Goal: Task Accomplishment & Management: Manage account settings

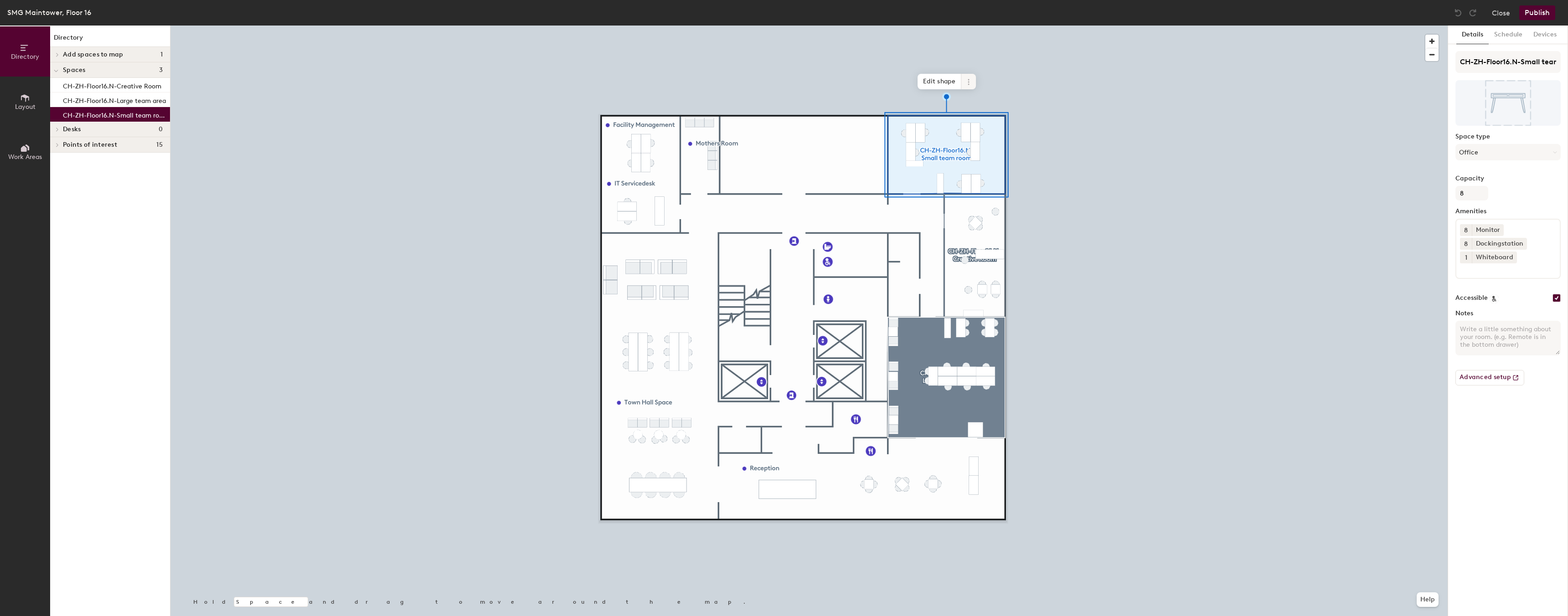
click at [964, 83] on span at bounding box center [968, 81] width 14 height 15
click at [996, 118] on span "Activate" at bounding box center [1001, 119] width 81 height 15
click at [1506, 32] on button "Schedule" at bounding box center [1507, 34] width 39 height 19
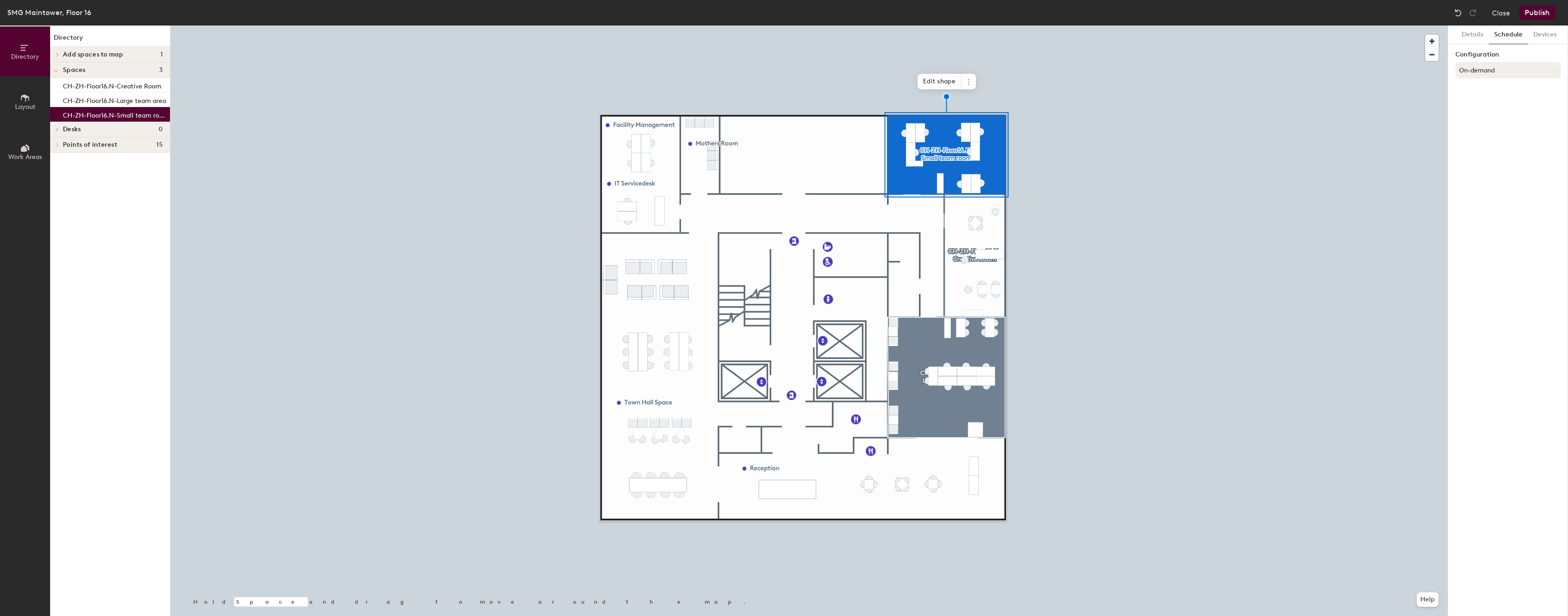
click at [1489, 68] on button "On-demand" at bounding box center [1507, 70] width 105 height 17
click at [1484, 104] on div "Scheduled" at bounding box center [1507, 107] width 104 height 14
click at [1468, 87] on button "Select account" at bounding box center [1507, 90] width 105 height 17
click at [1472, 110] on div "Google Apps" at bounding box center [1507, 113] width 104 height 14
click at [1479, 123] on button "Select a calendar" at bounding box center [1507, 126] width 105 height 17
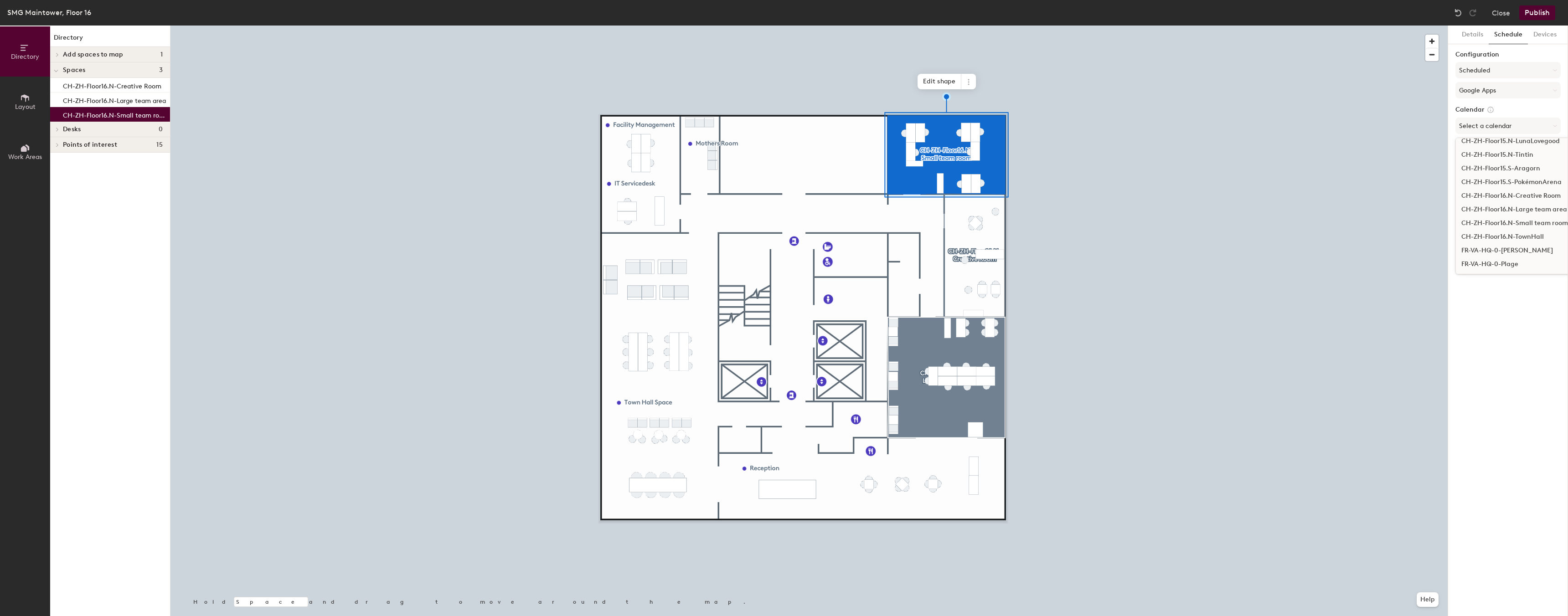
scroll to position [506, 0]
click at [1505, 218] on div "CH-ZH-Floor16.N-Small team room" at bounding box center [1595, 217] width 279 height 14
click at [1542, 32] on button "Devices" at bounding box center [1545, 34] width 34 height 19
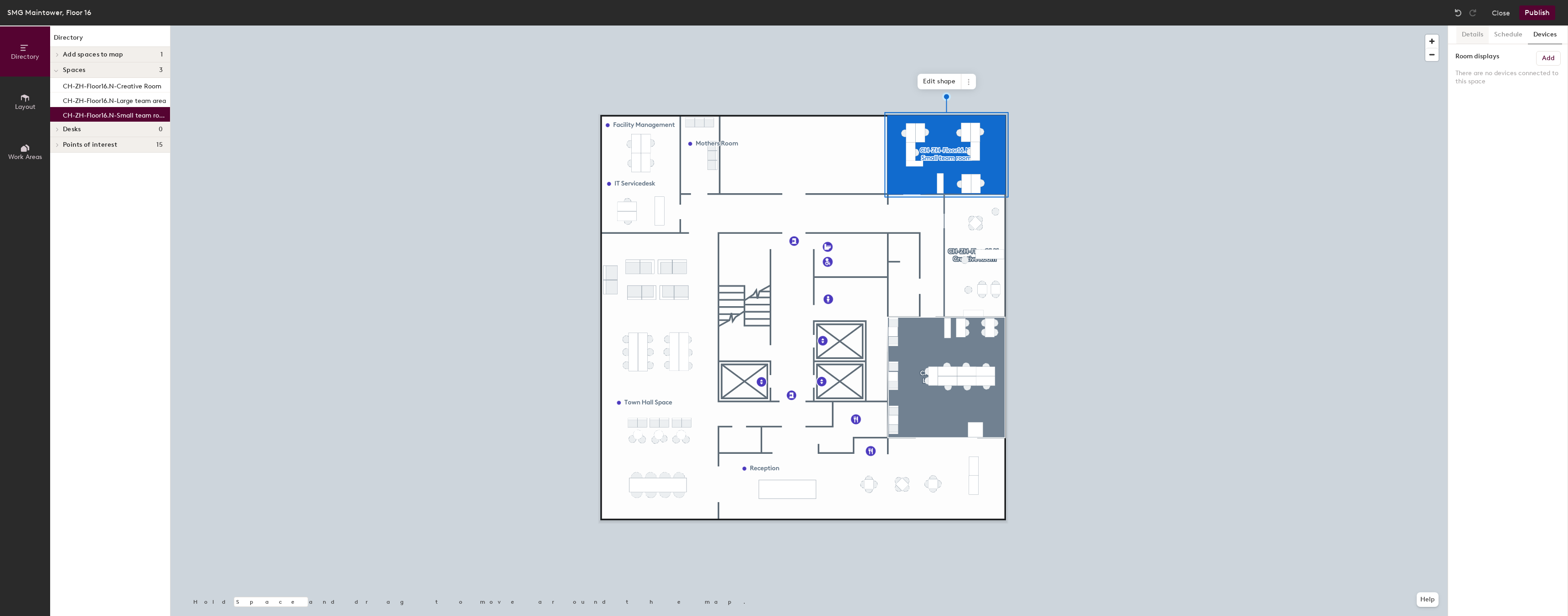
click at [1477, 34] on button "Details" at bounding box center [1472, 34] width 32 height 19
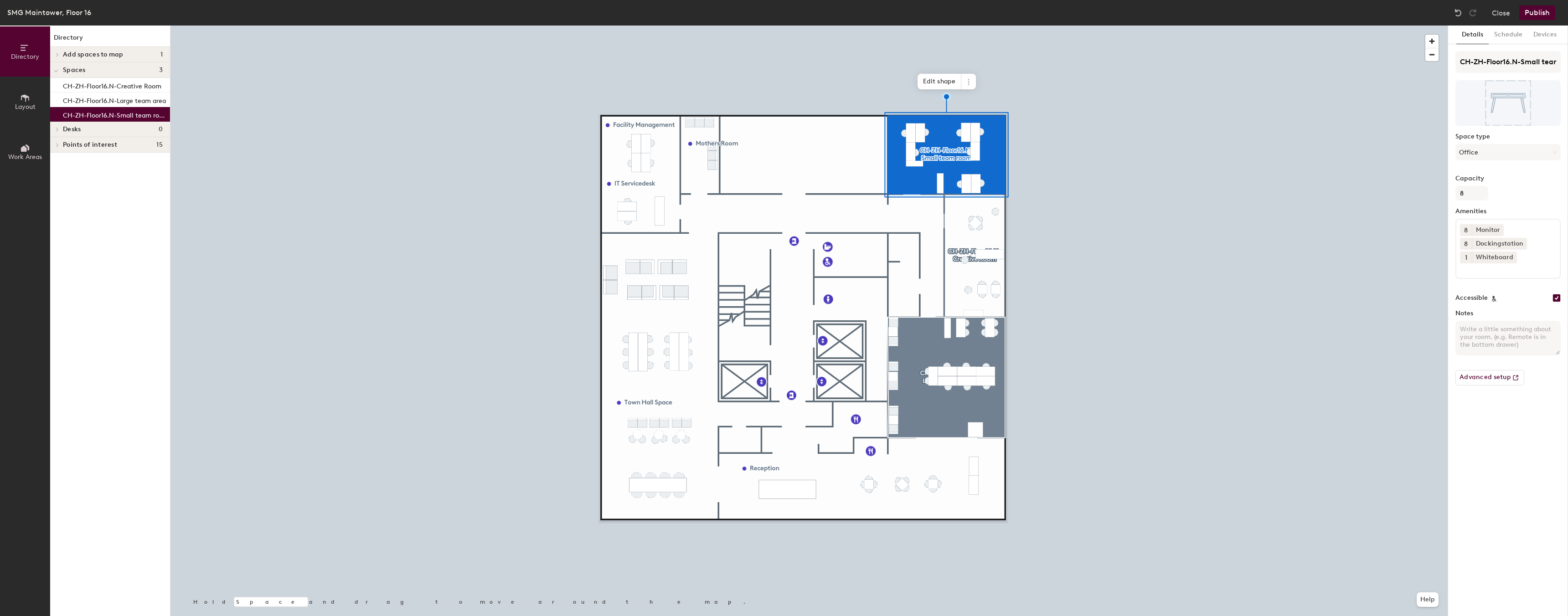
click at [1540, 14] on button "Publish" at bounding box center [1537, 12] width 36 height 14
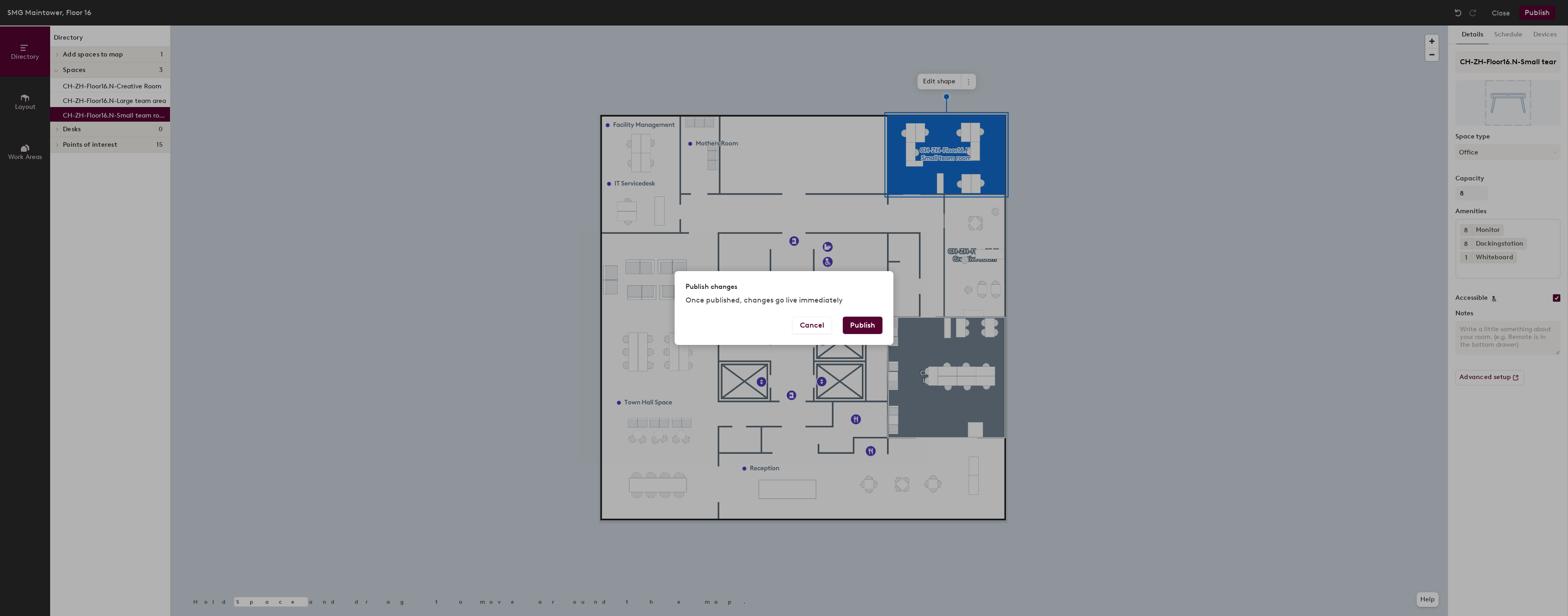
click at [868, 326] on button "Publish" at bounding box center [863, 325] width 40 height 17
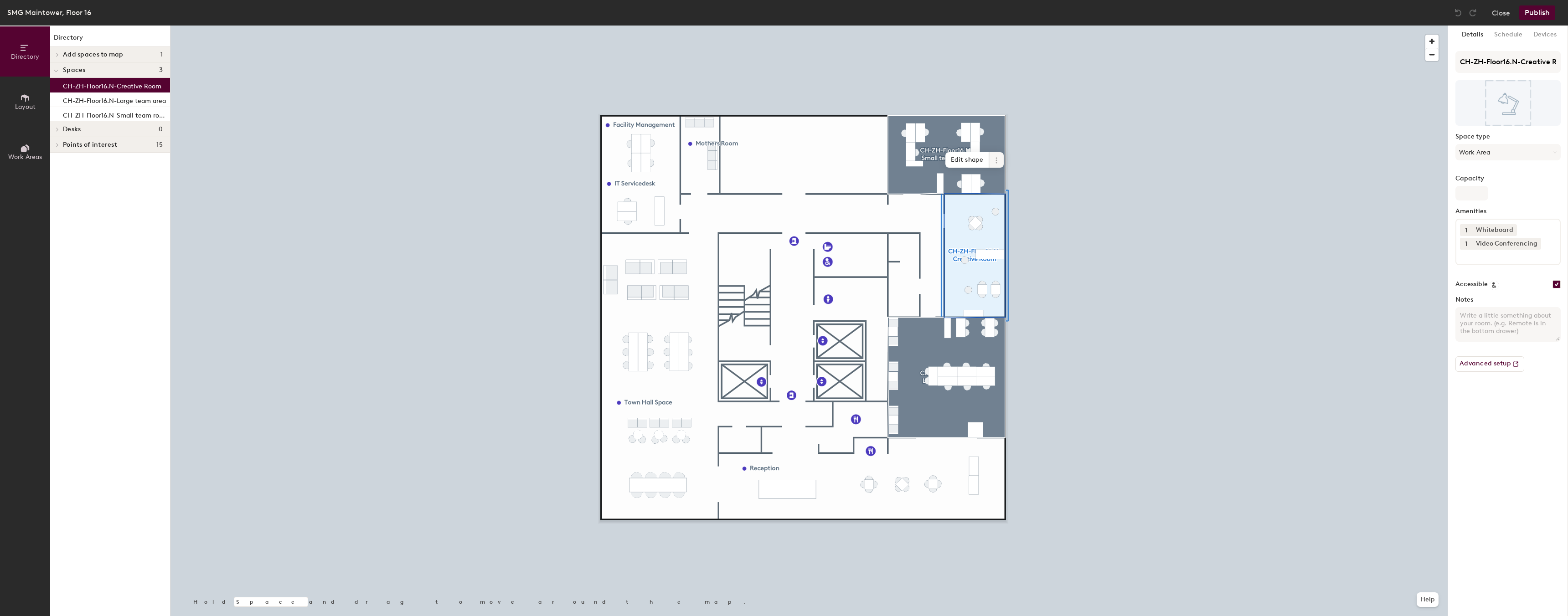
click at [993, 156] on span at bounding box center [996, 160] width 14 height 15
click at [1015, 198] on span "Activate" at bounding box center [1029, 196] width 81 height 15
click at [1502, 38] on button "Schedule" at bounding box center [1507, 34] width 39 height 19
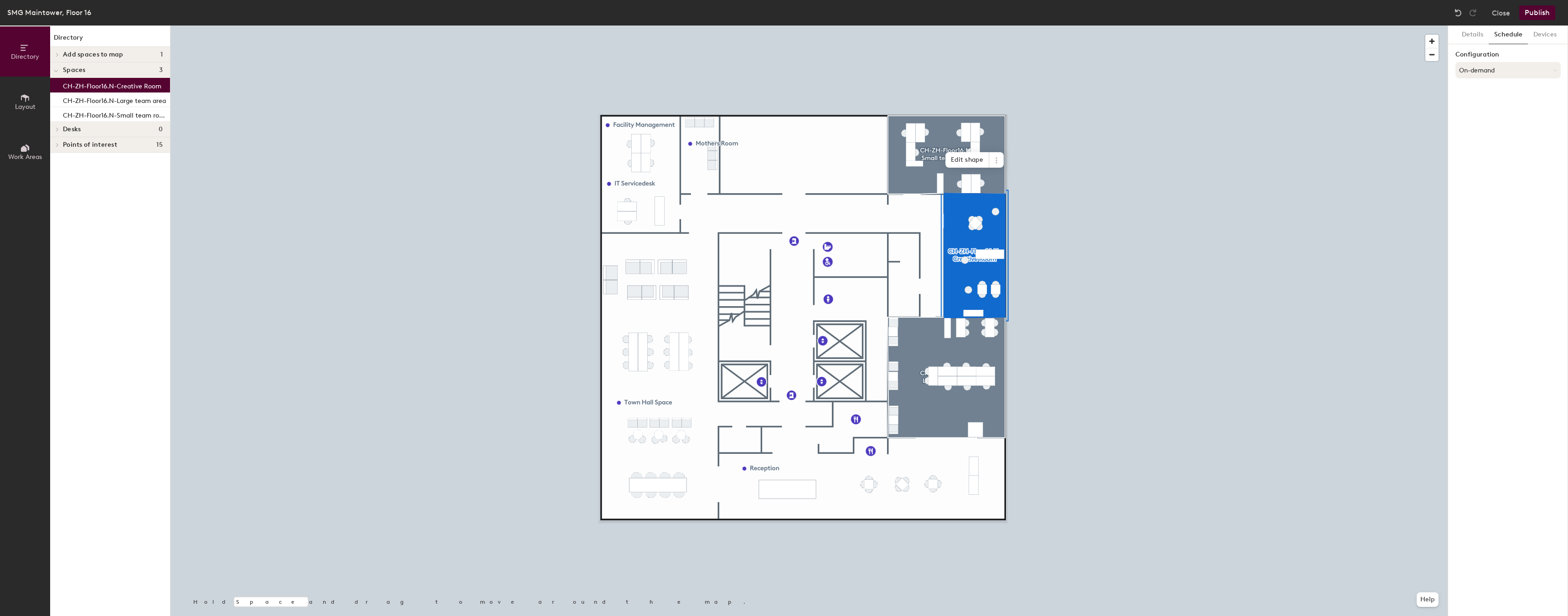
click at [1496, 62] on button "On-demand" at bounding box center [1507, 70] width 105 height 17
click at [1486, 101] on div "Scheduled" at bounding box center [1507, 107] width 104 height 14
click at [1483, 89] on button "Select account" at bounding box center [1507, 90] width 105 height 17
click at [1474, 72] on button "Scheduled" at bounding box center [1507, 70] width 105 height 17
click at [1472, 112] on div "Scheduled" at bounding box center [1507, 107] width 104 height 14
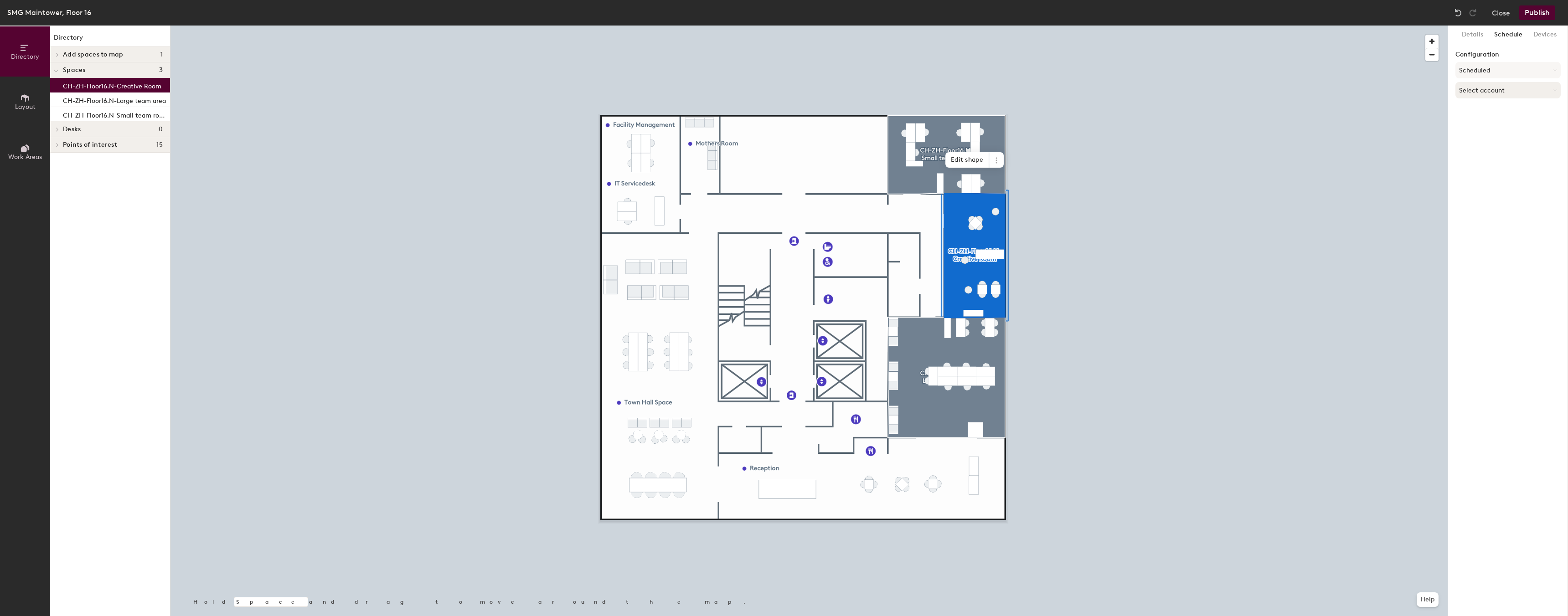
click at [1475, 92] on button "Select account" at bounding box center [1507, 90] width 105 height 17
click at [1475, 112] on div "Google Apps" at bounding box center [1507, 113] width 104 height 14
click at [1474, 123] on button "Select a calendar" at bounding box center [1507, 126] width 105 height 17
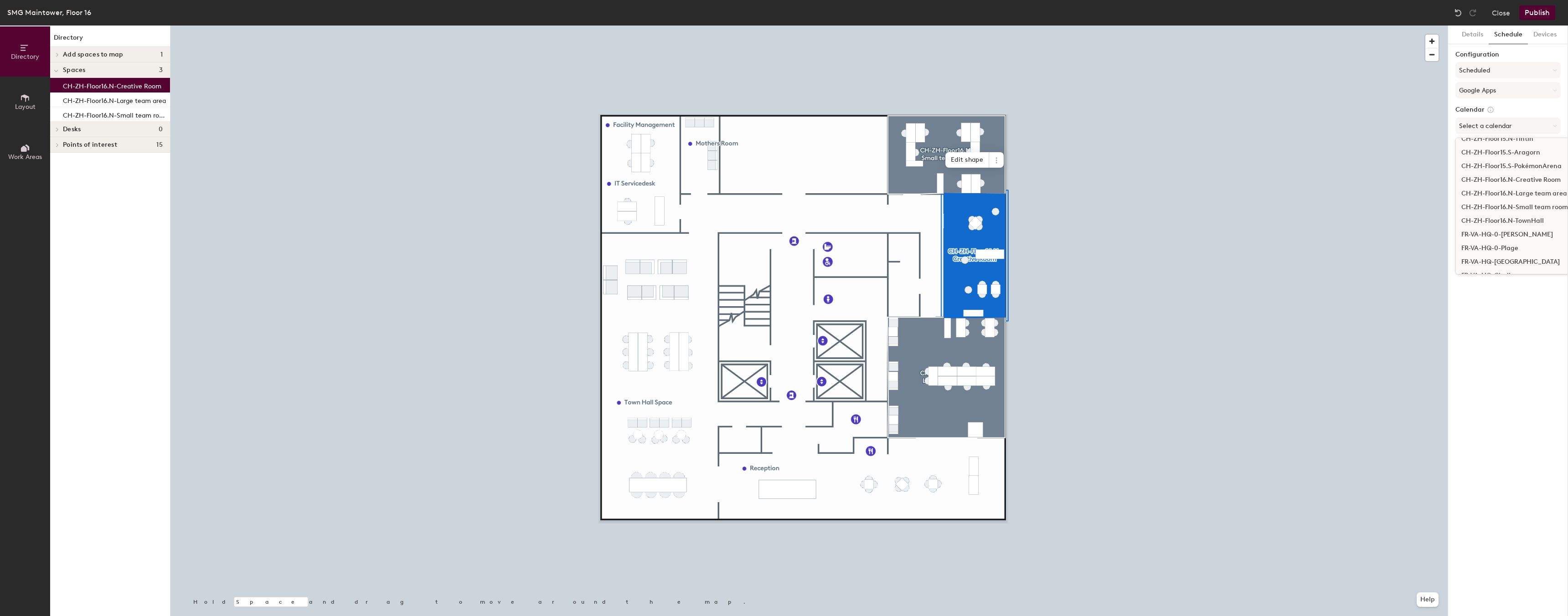
scroll to position [512, 0]
click at [1525, 181] on div "CH-ZH-Floor16.N-Creative Room" at bounding box center [1595, 184] width 279 height 14
click at [1537, 38] on button "Devices" at bounding box center [1545, 34] width 34 height 19
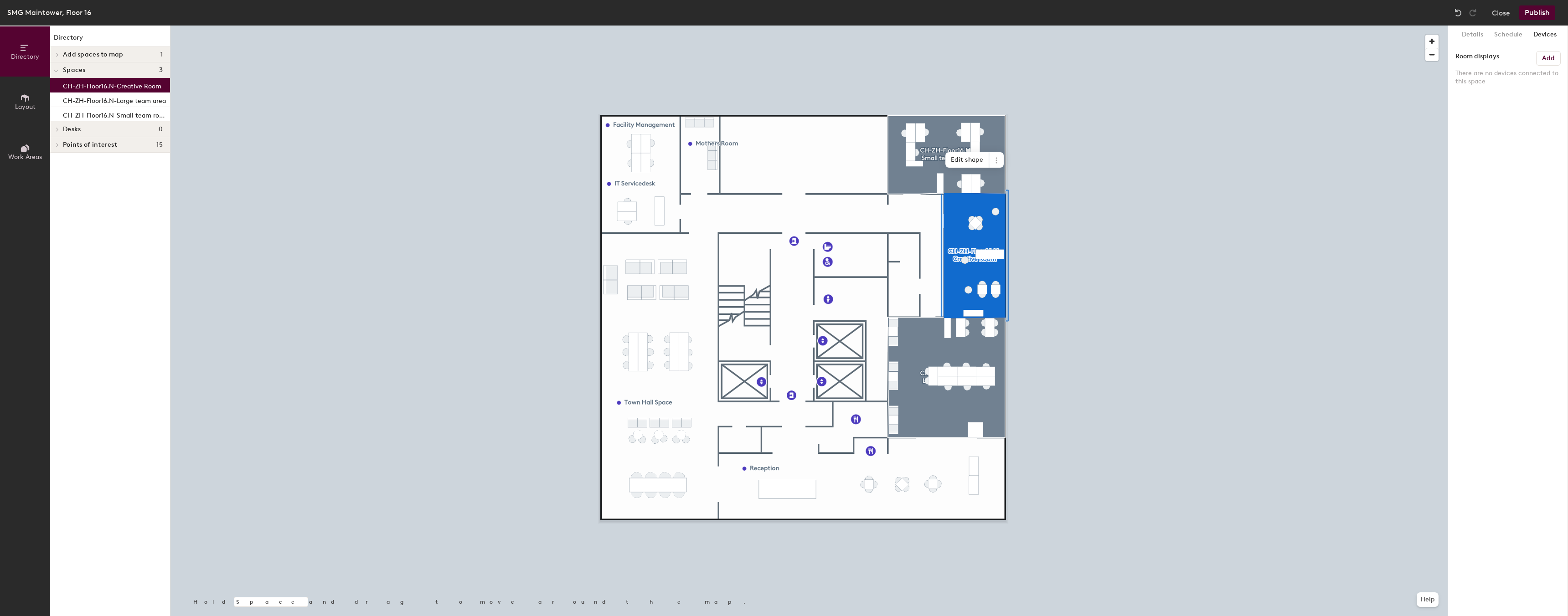
click at [1530, 10] on button "Publish" at bounding box center [1537, 12] width 36 height 14
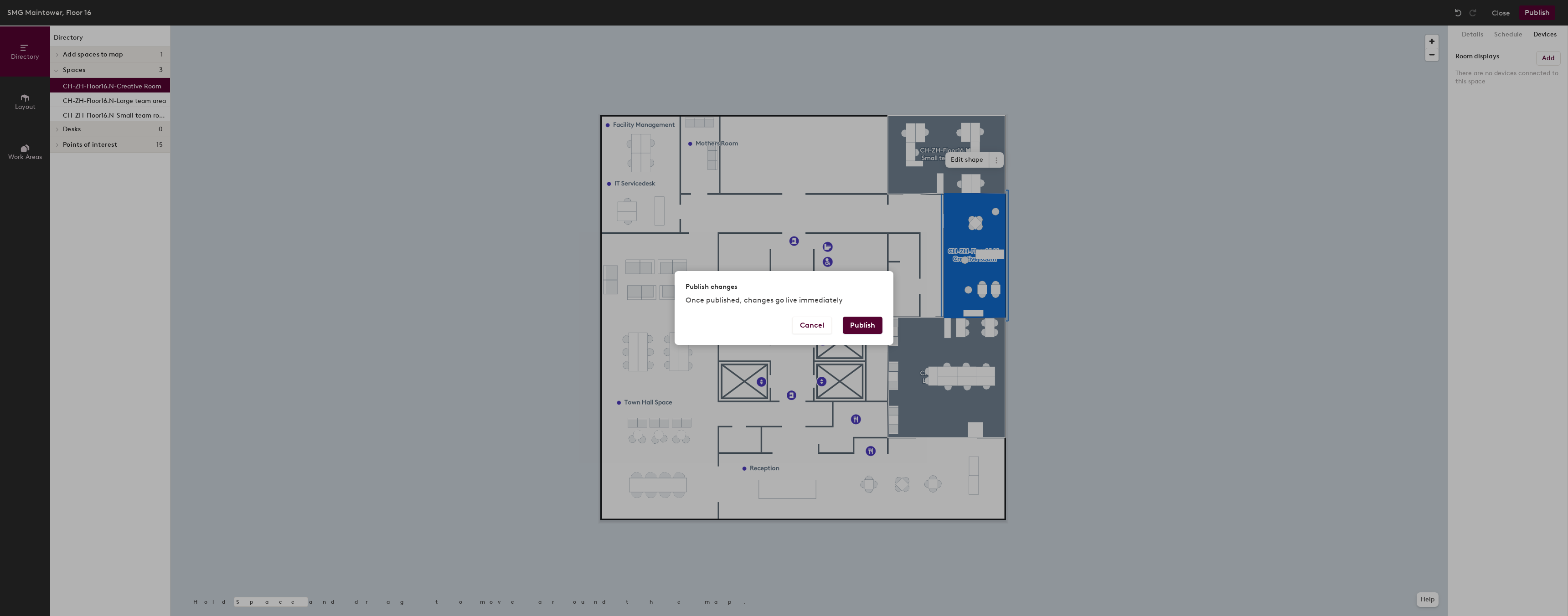
click at [866, 324] on button "Publish" at bounding box center [863, 325] width 40 height 17
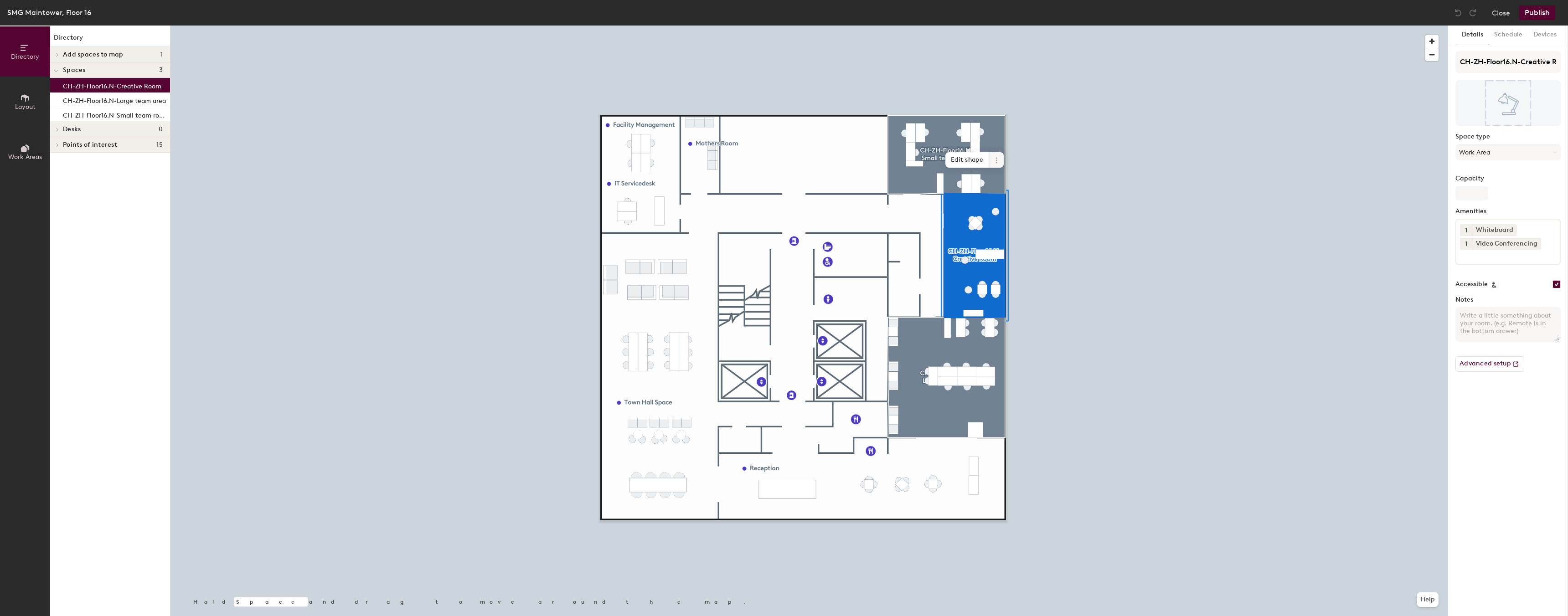
click at [993, 164] on span at bounding box center [996, 160] width 14 height 15
drag, startPoint x: 1507, startPoint y: 33, endPoint x: 1536, endPoint y: 33, distance: 29.0
click at [1507, 33] on button "Schedule" at bounding box center [1507, 34] width 39 height 19
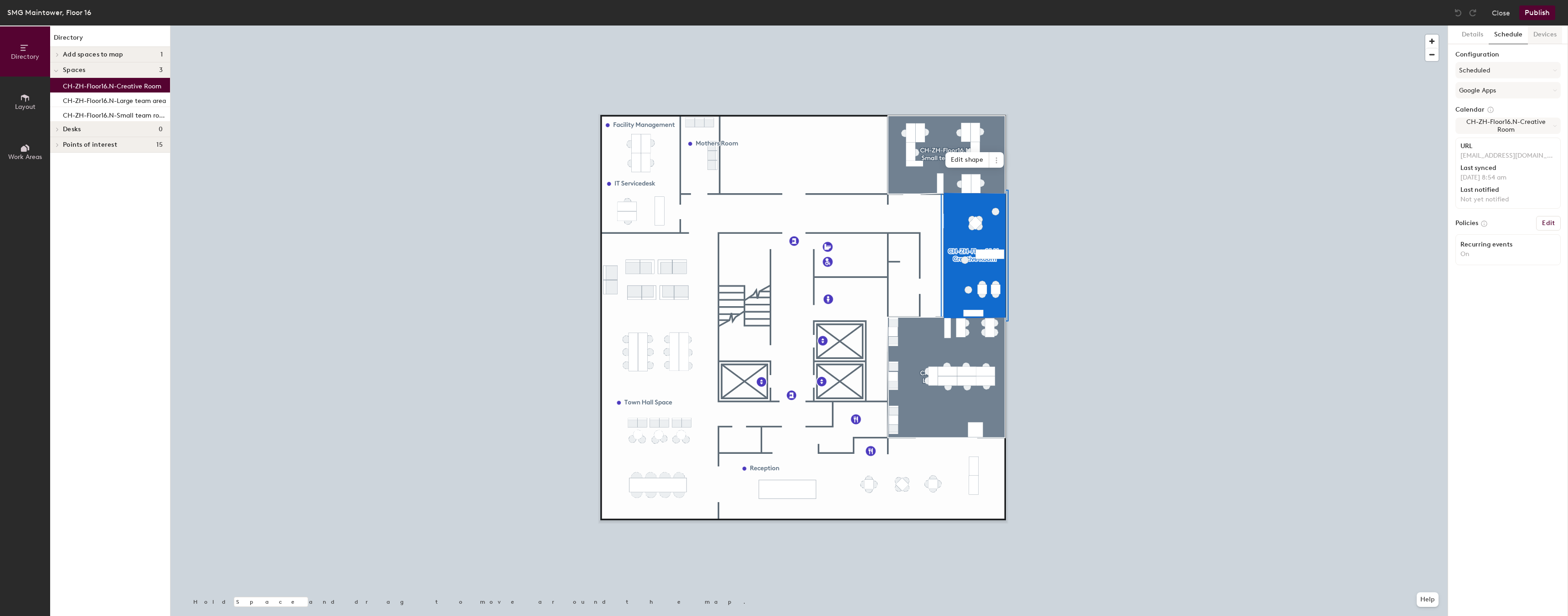
click at [1547, 33] on button "Devices" at bounding box center [1545, 34] width 34 height 19
click at [1535, 12] on button "Publish" at bounding box center [1537, 12] width 36 height 14
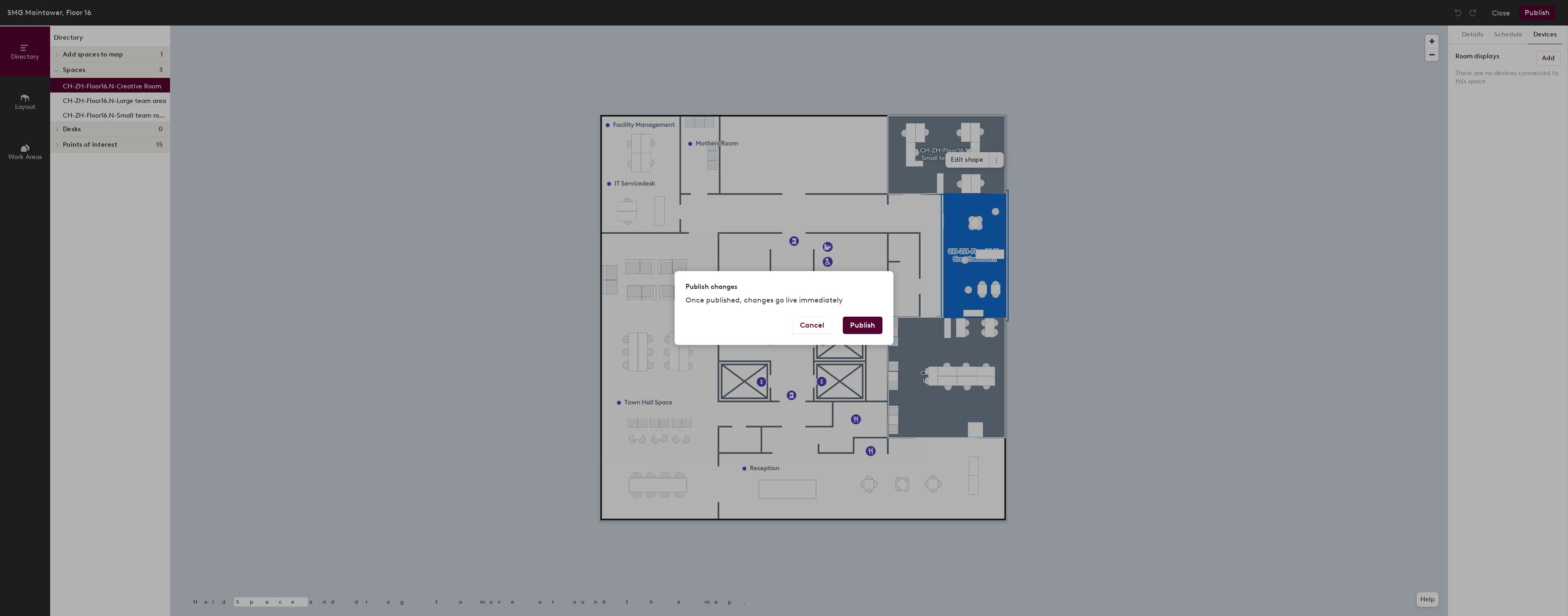
click at [868, 326] on button "Publish" at bounding box center [863, 325] width 40 height 17
